Goal: Task Accomplishment & Management: Complete application form

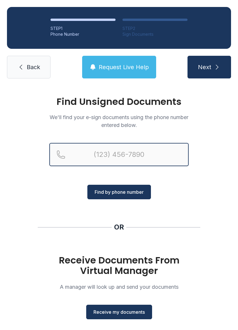
click at [98, 152] on input "Reservation phone number" at bounding box center [119, 154] width 140 height 23
type input "[PHONE_NUMBER]"
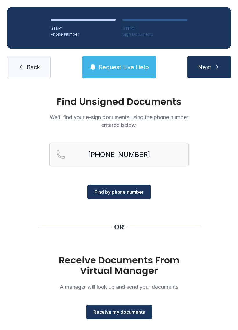
click at [113, 193] on span "Find by phone number" at bounding box center [119, 192] width 49 height 7
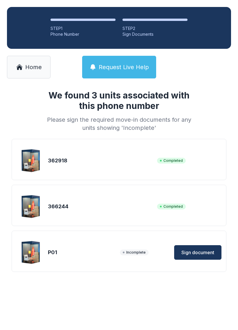
click at [192, 252] on span "Sign document" at bounding box center [198, 252] width 33 height 7
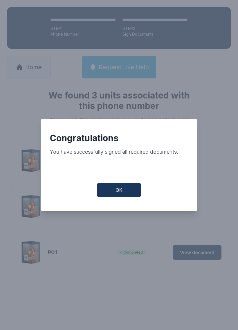
click at [122, 197] on button "OK" at bounding box center [119, 190] width 44 height 15
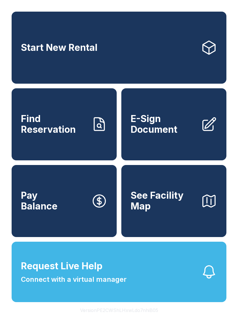
click at [165, 135] on span "E-Sign Document" at bounding box center [164, 124] width 66 height 21
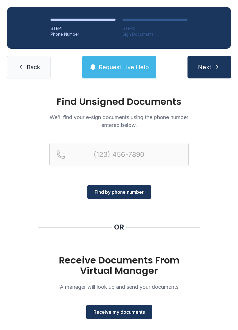
click at [30, 64] on span "Back" at bounding box center [33, 67] width 13 height 8
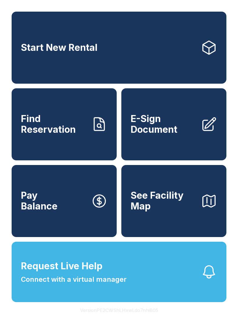
click at [165, 135] on span "E-Sign Document" at bounding box center [164, 124] width 66 height 21
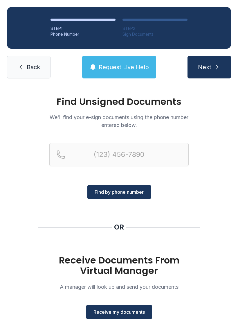
click at [120, 314] on span "Receive my documents" at bounding box center [119, 312] width 51 height 7
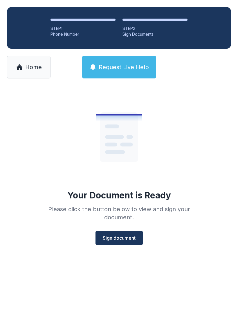
click at [114, 237] on span "Sign document" at bounding box center [119, 238] width 33 height 7
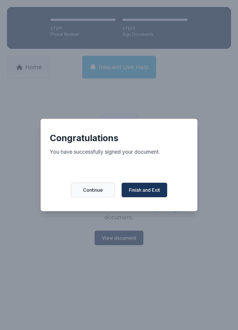
click at [160, 194] on span "Finish and Exit" at bounding box center [144, 190] width 31 height 7
